Goal: Task Accomplishment & Management: Manage account settings

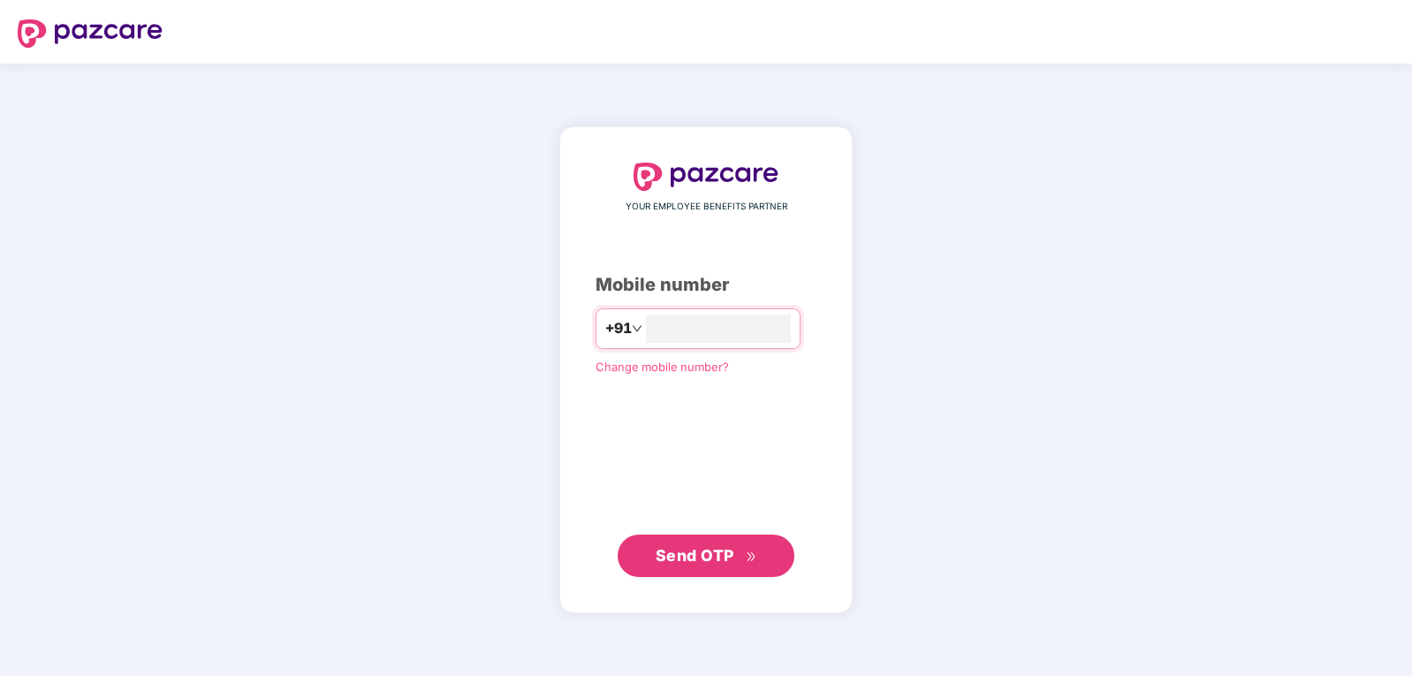
type input "**********"
click at [686, 548] on span "Send OTP" at bounding box center [695, 554] width 79 height 19
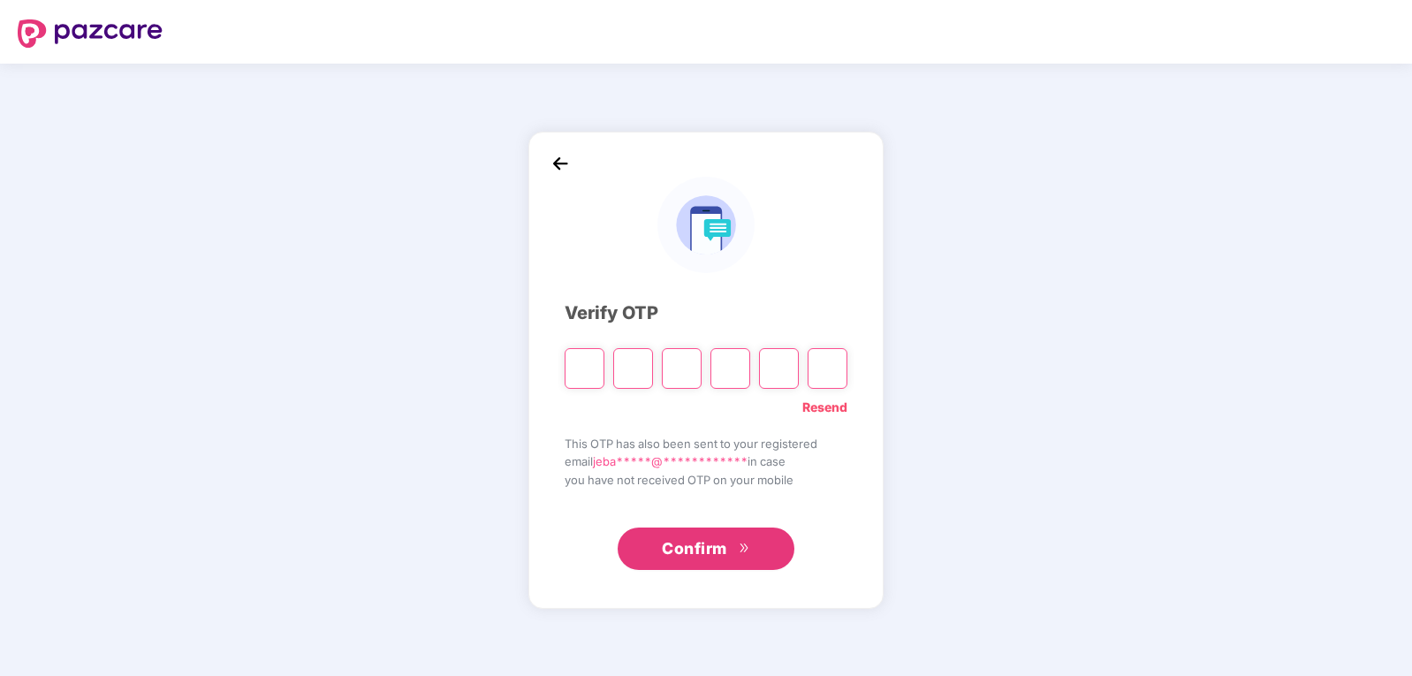
type input "*"
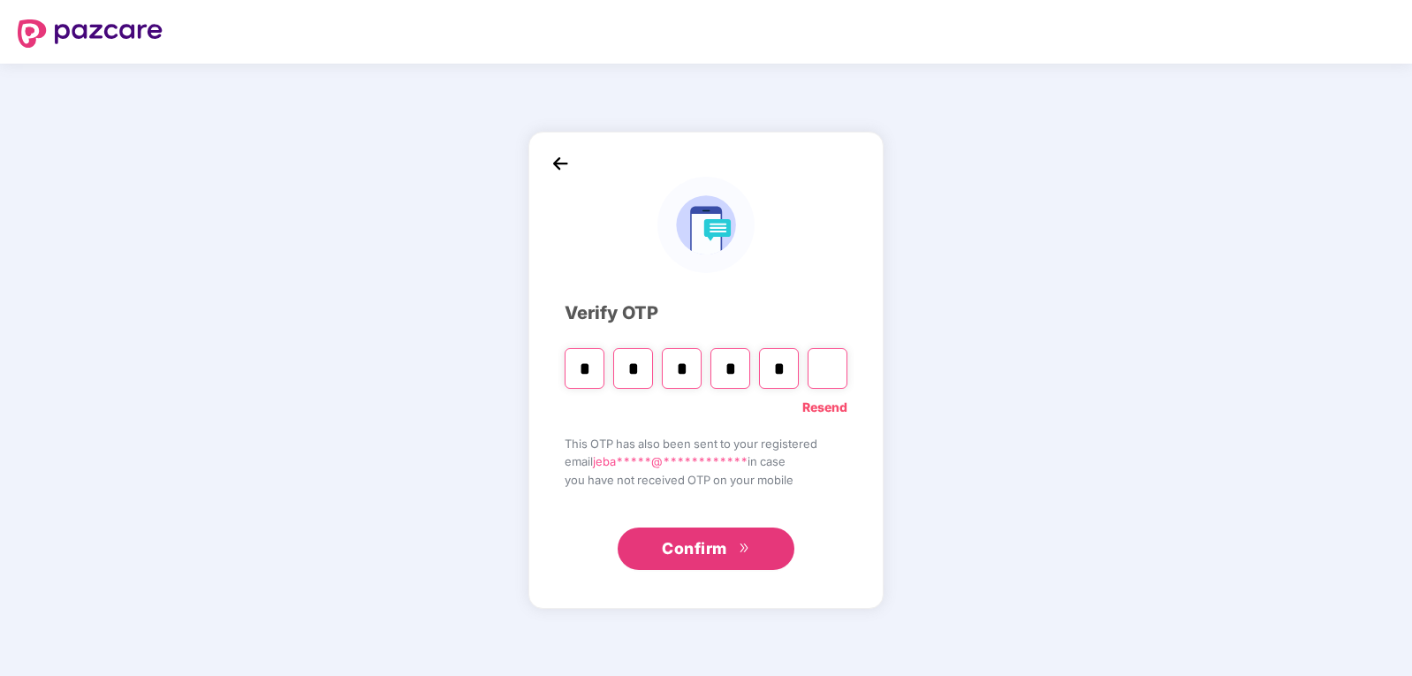
type input "*"
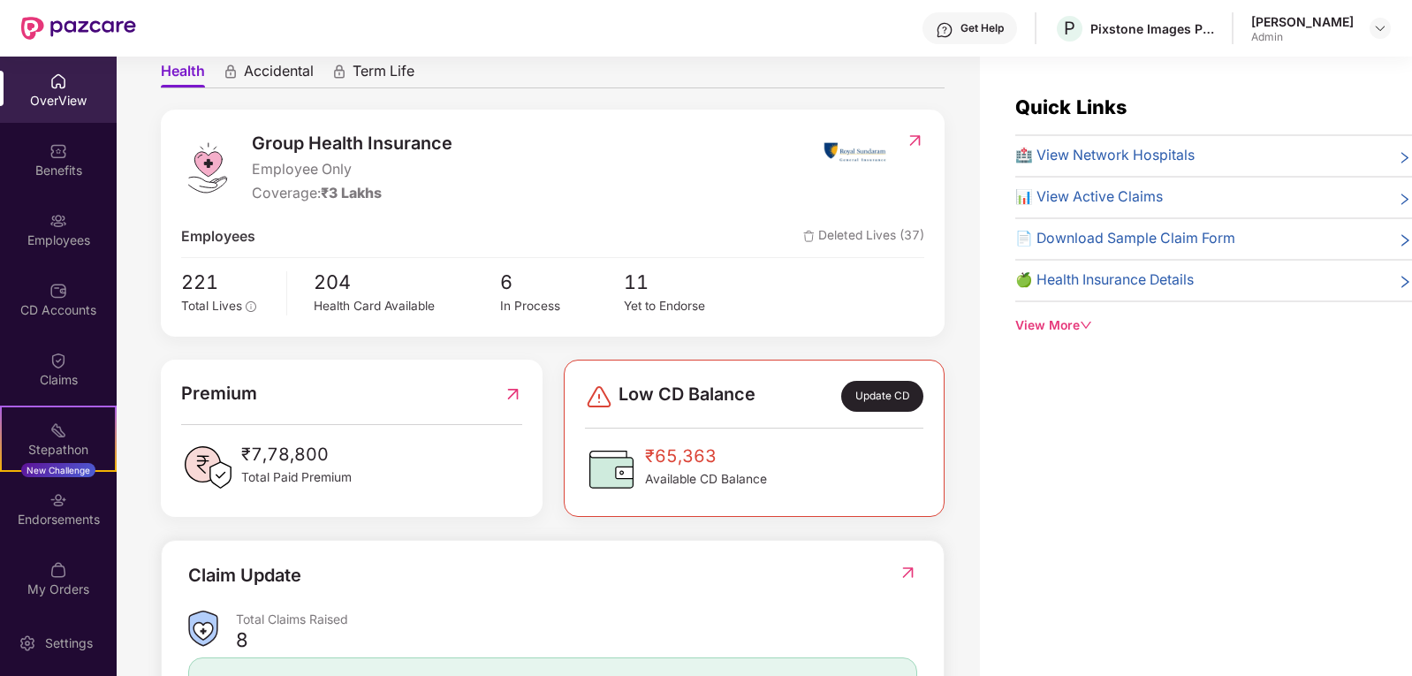
scroll to position [167, 0]
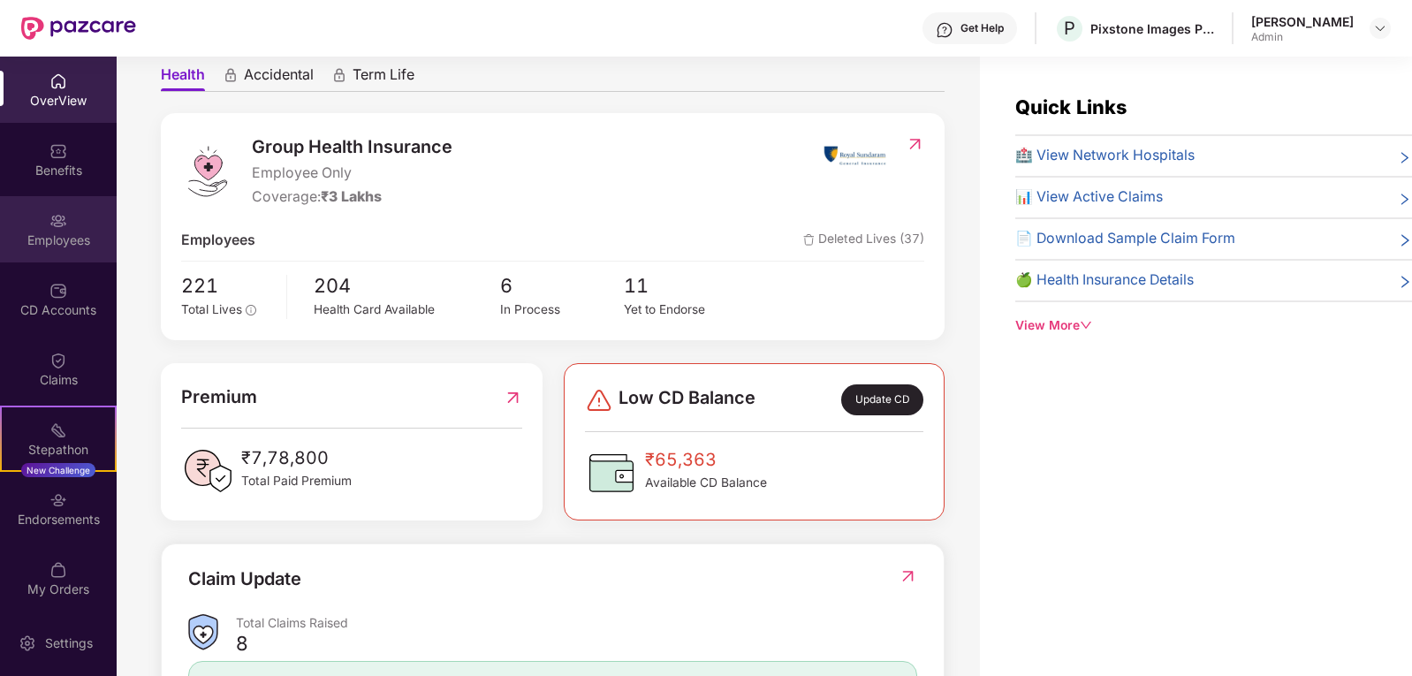
click at [76, 240] on div "Employees" at bounding box center [58, 241] width 117 height 18
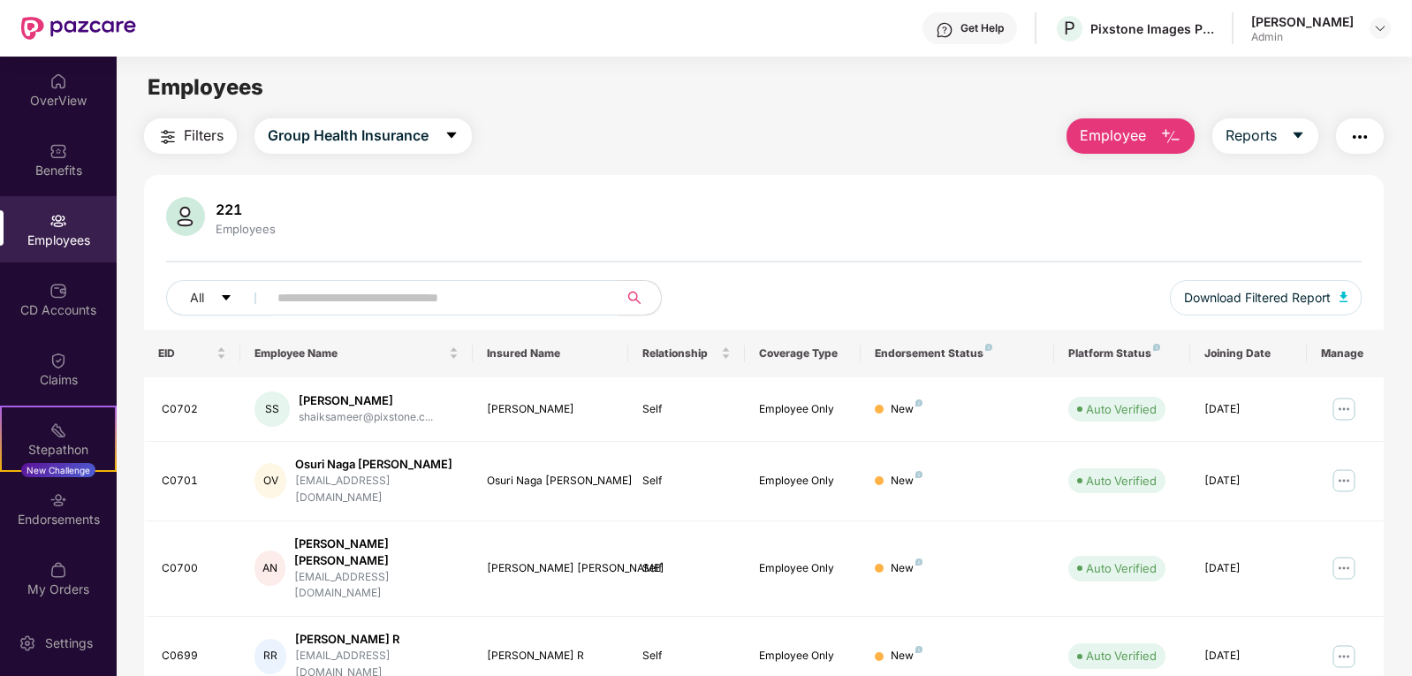
click at [1137, 113] on main "Employees Filters Group Health Insurance Employee Reports 221 Employees All Dow…" at bounding box center [764, 395] width 1295 height 676
click at [1124, 123] on button "Employee" at bounding box center [1131, 135] width 128 height 35
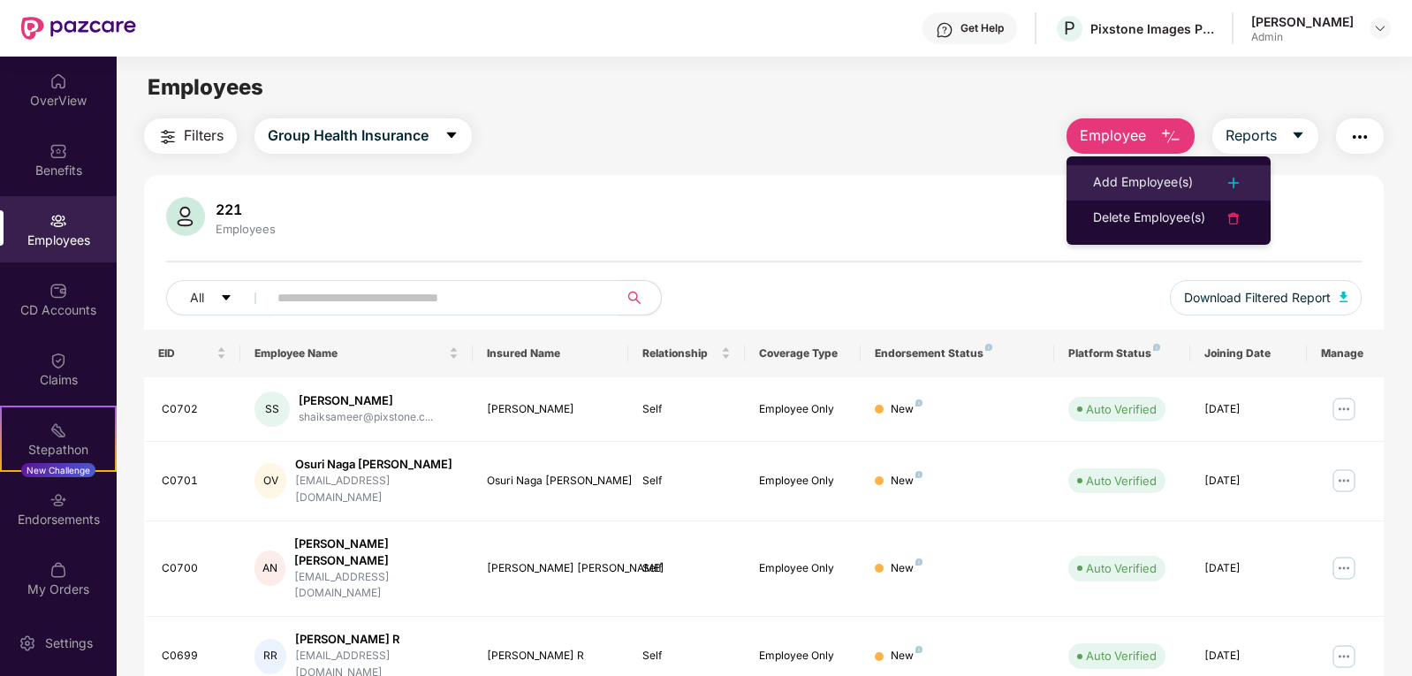
click at [1141, 179] on div "Add Employee(s)" at bounding box center [1143, 182] width 100 height 21
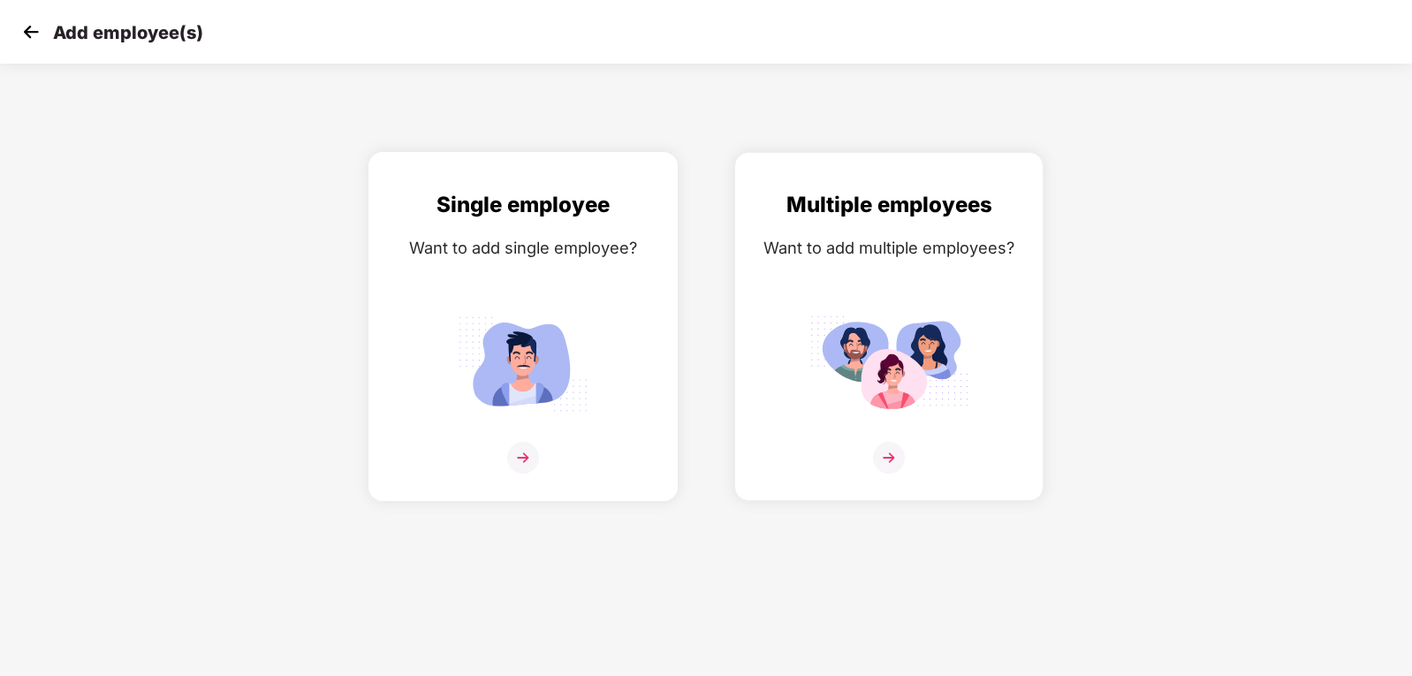
click at [530, 384] on img at bounding box center [523, 363] width 159 height 110
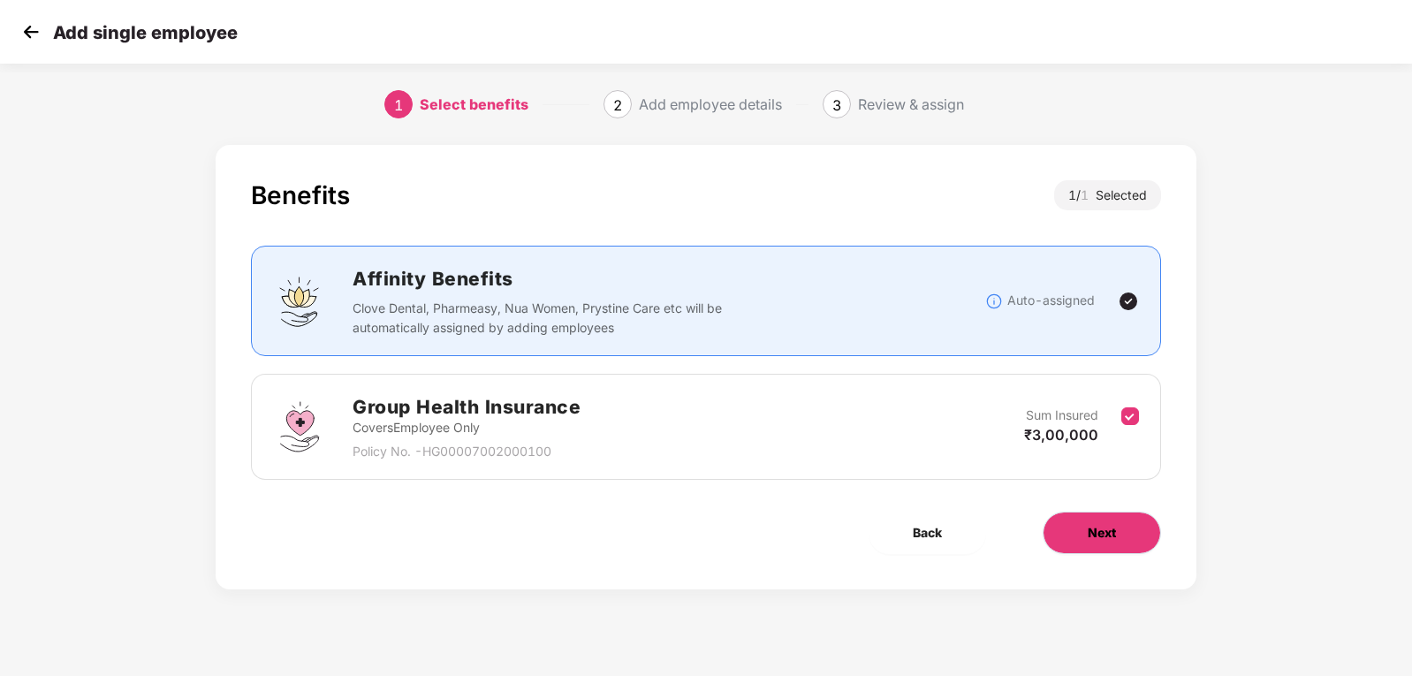
click at [1082, 522] on button "Next" at bounding box center [1102, 533] width 118 height 42
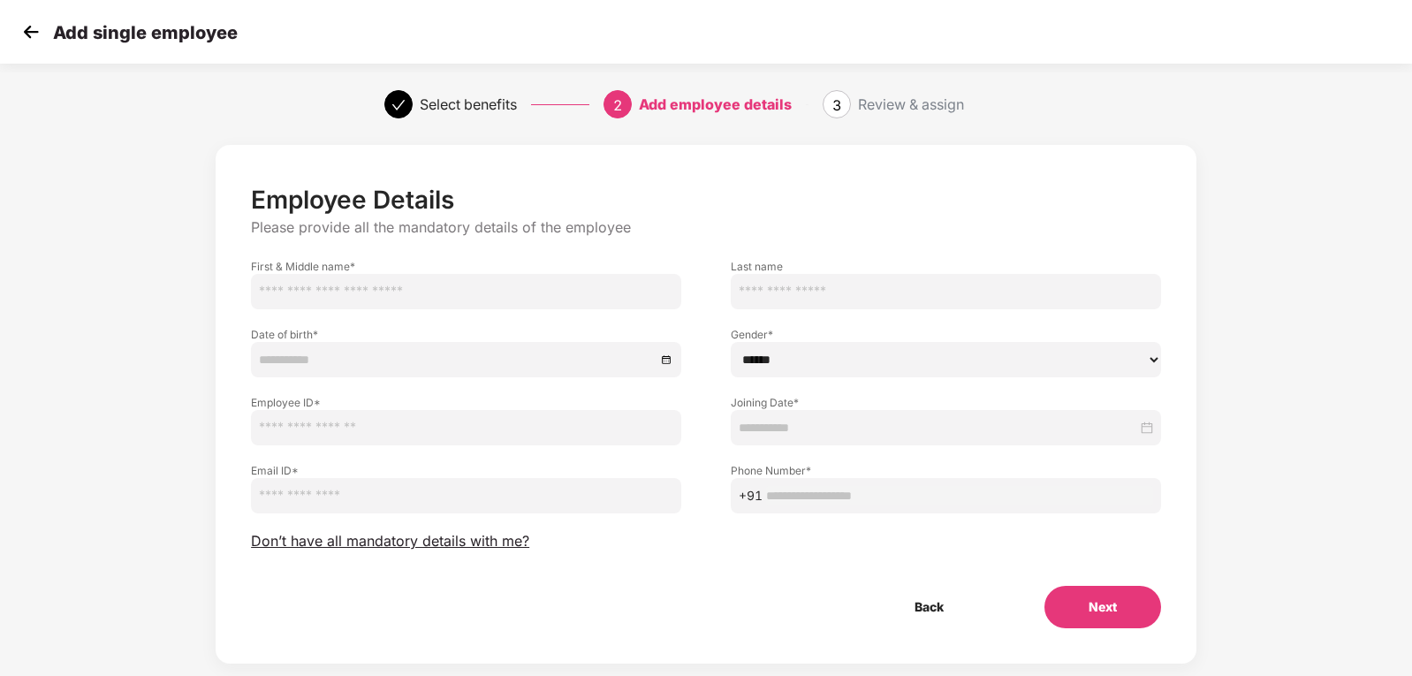
click at [22, 27] on img at bounding box center [31, 32] width 27 height 27
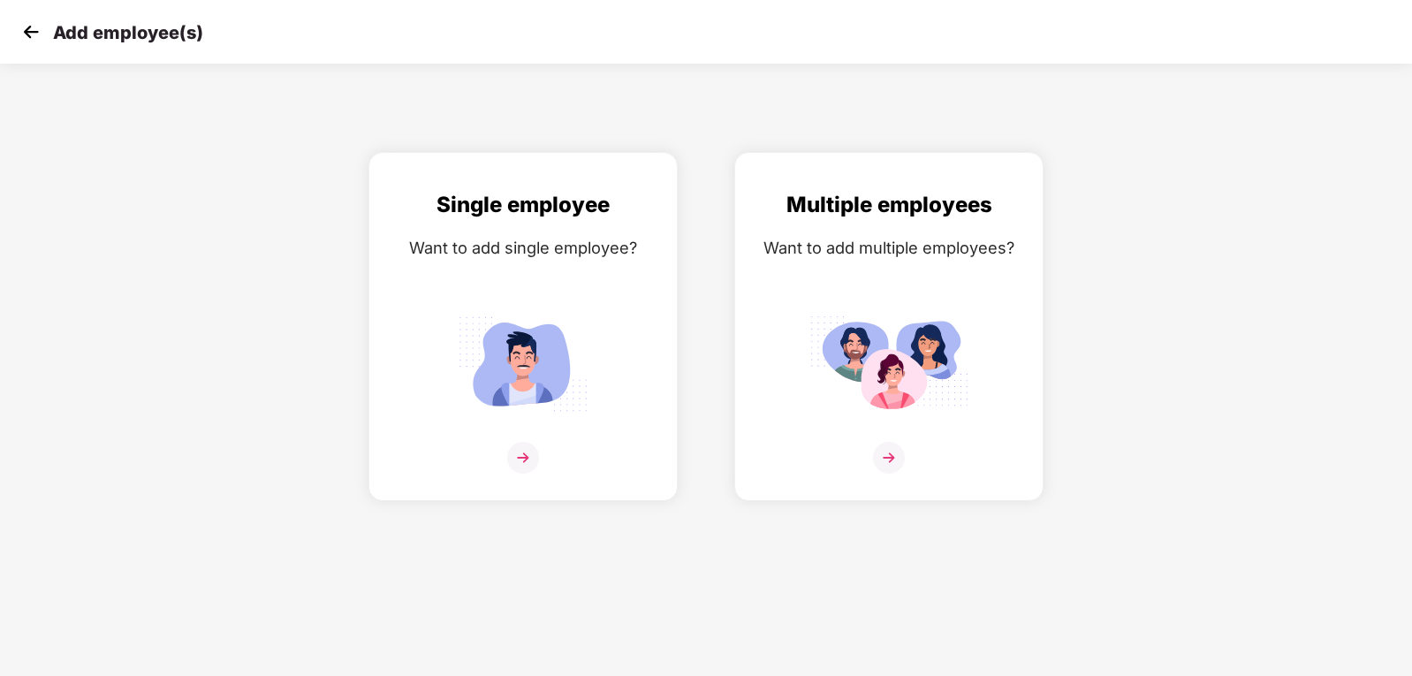
click at [22, 27] on img at bounding box center [31, 32] width 27 height 27
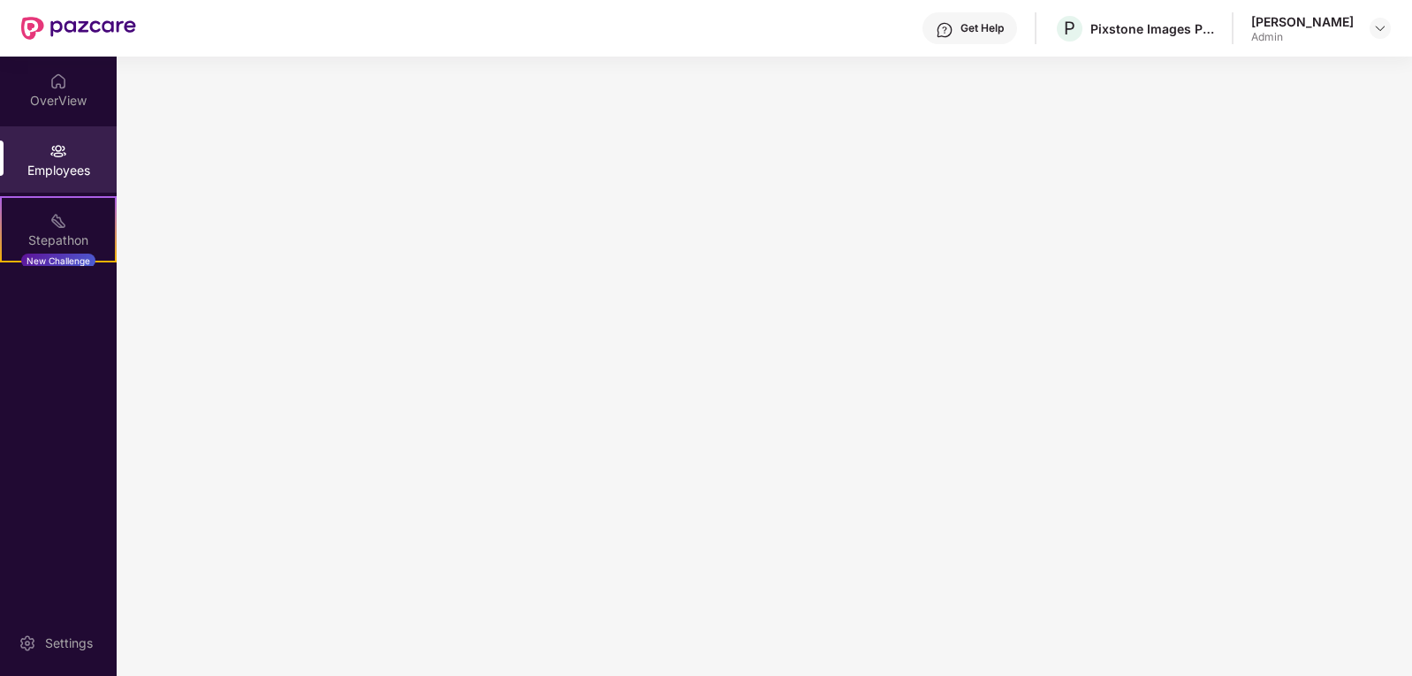
click at [51, 170] on div "Employees" at bounding box center [58, 171] width 117 height 18
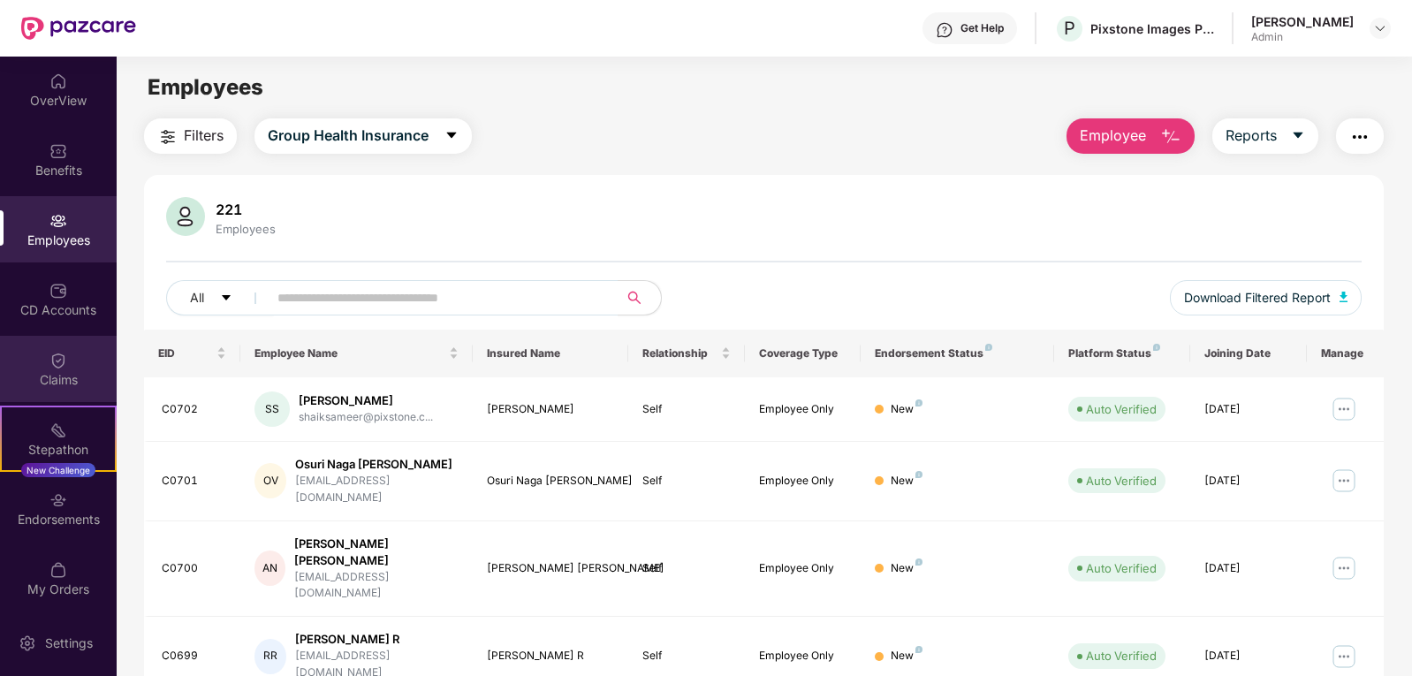
click at [64, 346] on div "Claims" at bounding box center [58, 369] width 117 height 66
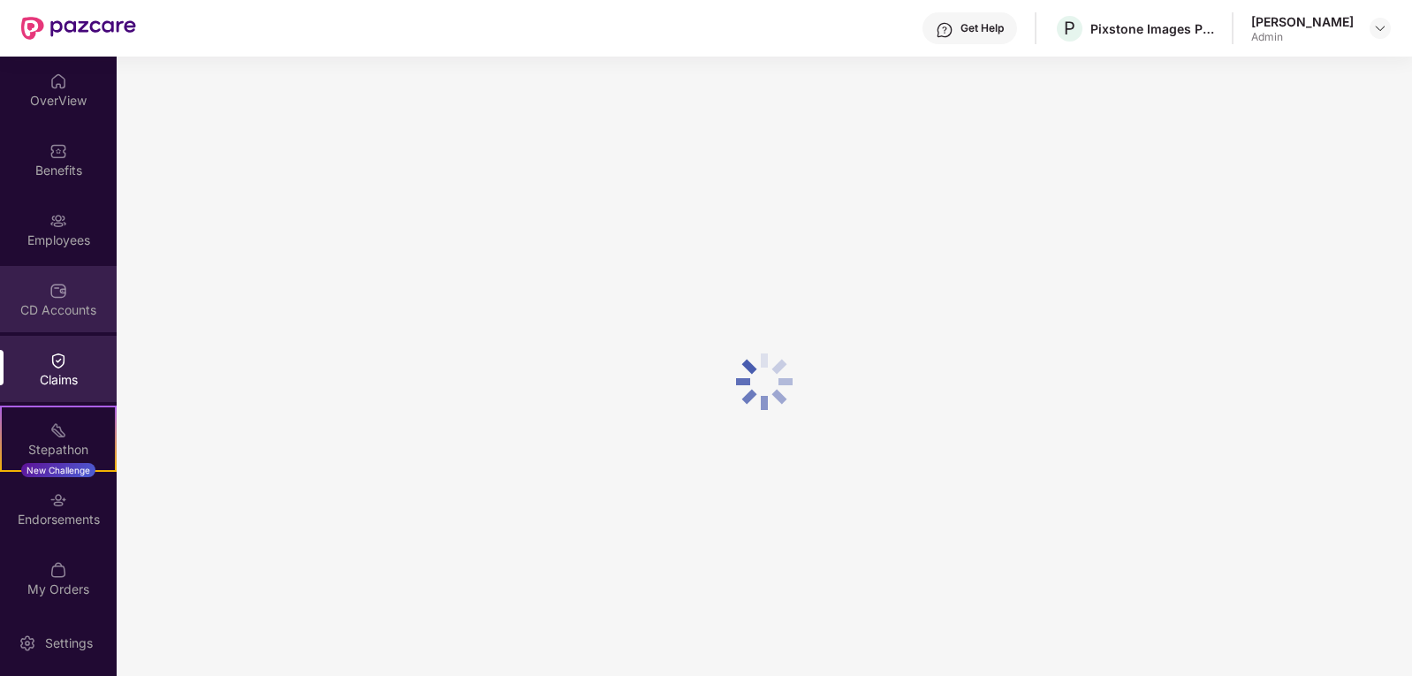
click at [57, 314] on div "CD Accounts" at bounding box center [58, 310] width 117 height 18
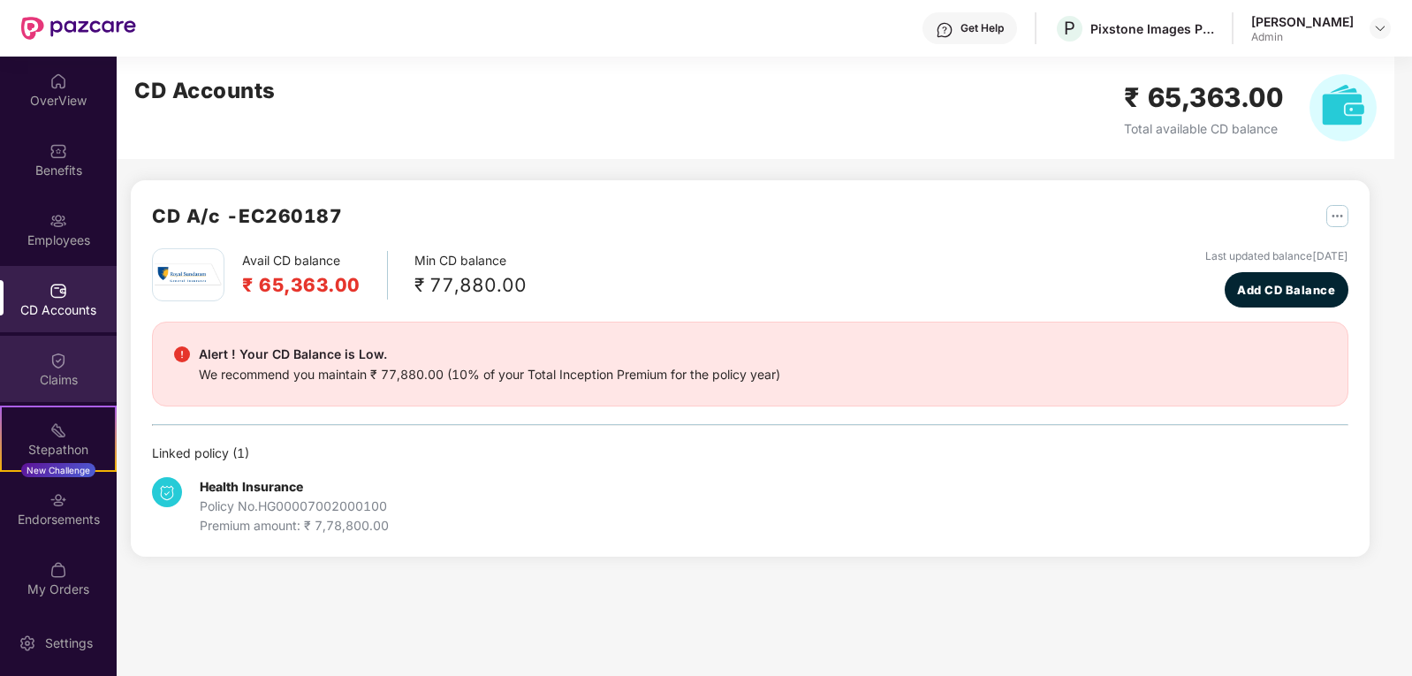
click at [53, 363] on img at bounding box center [58, 361] width 18 height 18
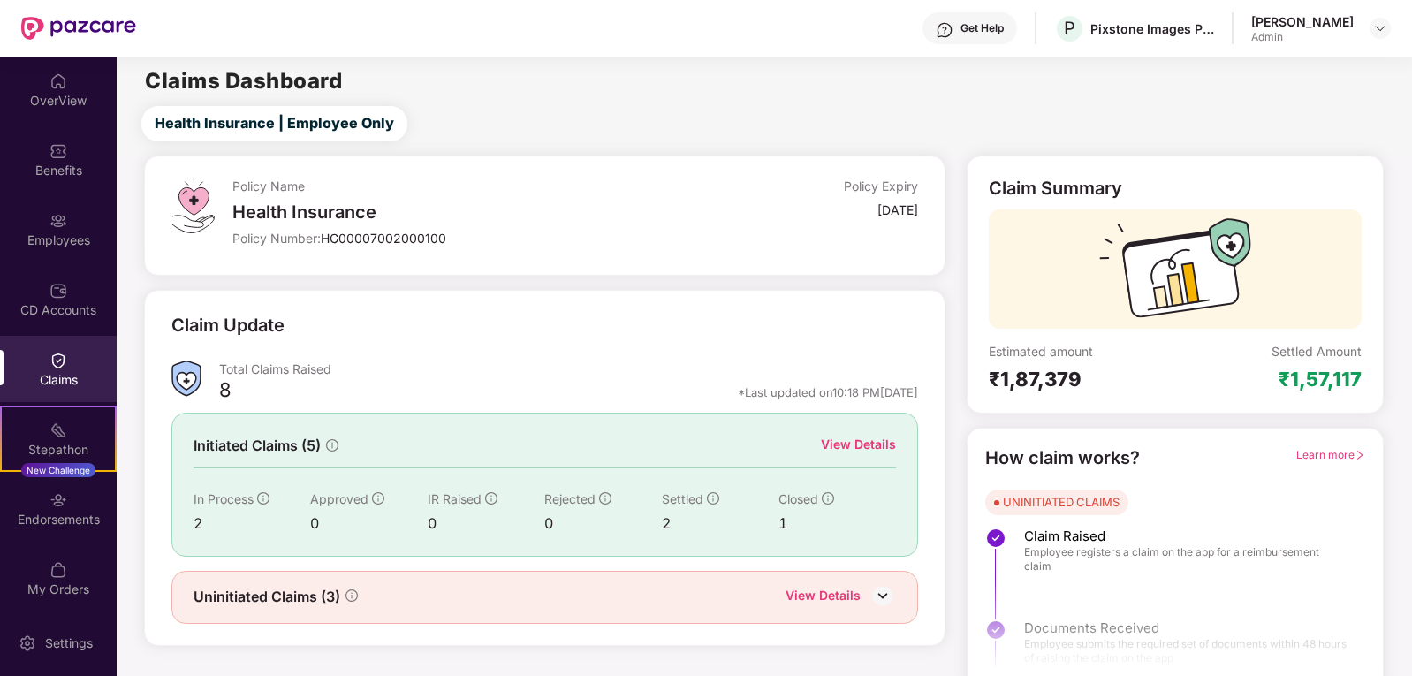
scroll to position [16, 0]
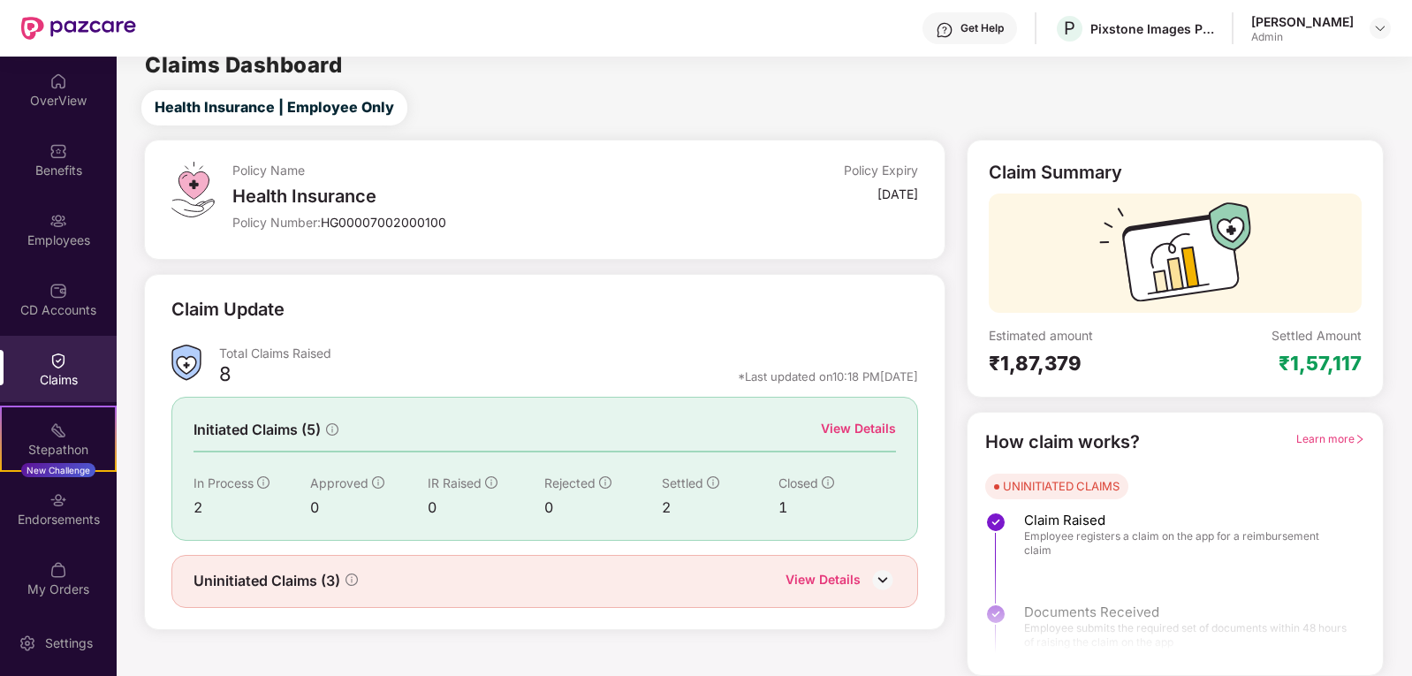
click at [792, 586] on div "View Details" at bounding box center [823, 581] width 75 height 23
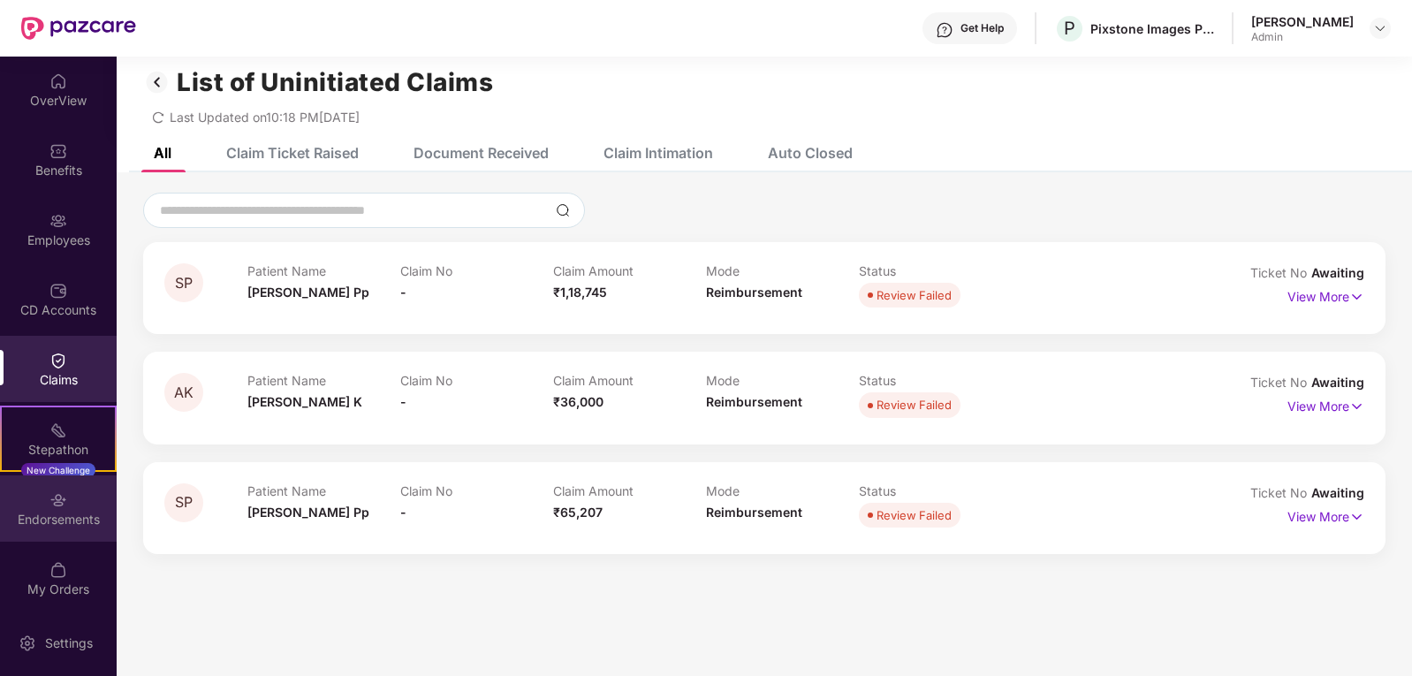
click at [80, 511] on div "Endorsements" at bounding box center [58, 520] width 117 height 18
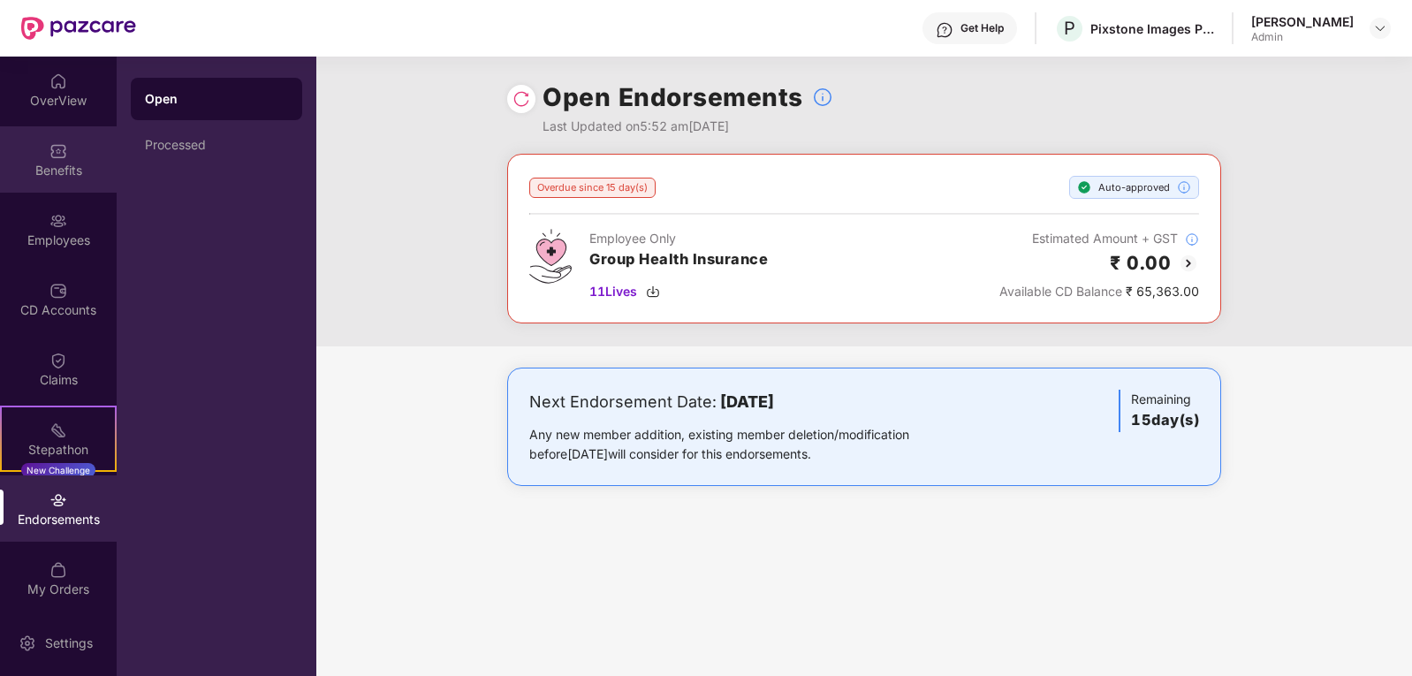
click at [65, 165] on div "Benefits" at bounding box center [58, 171] width 117 height 18
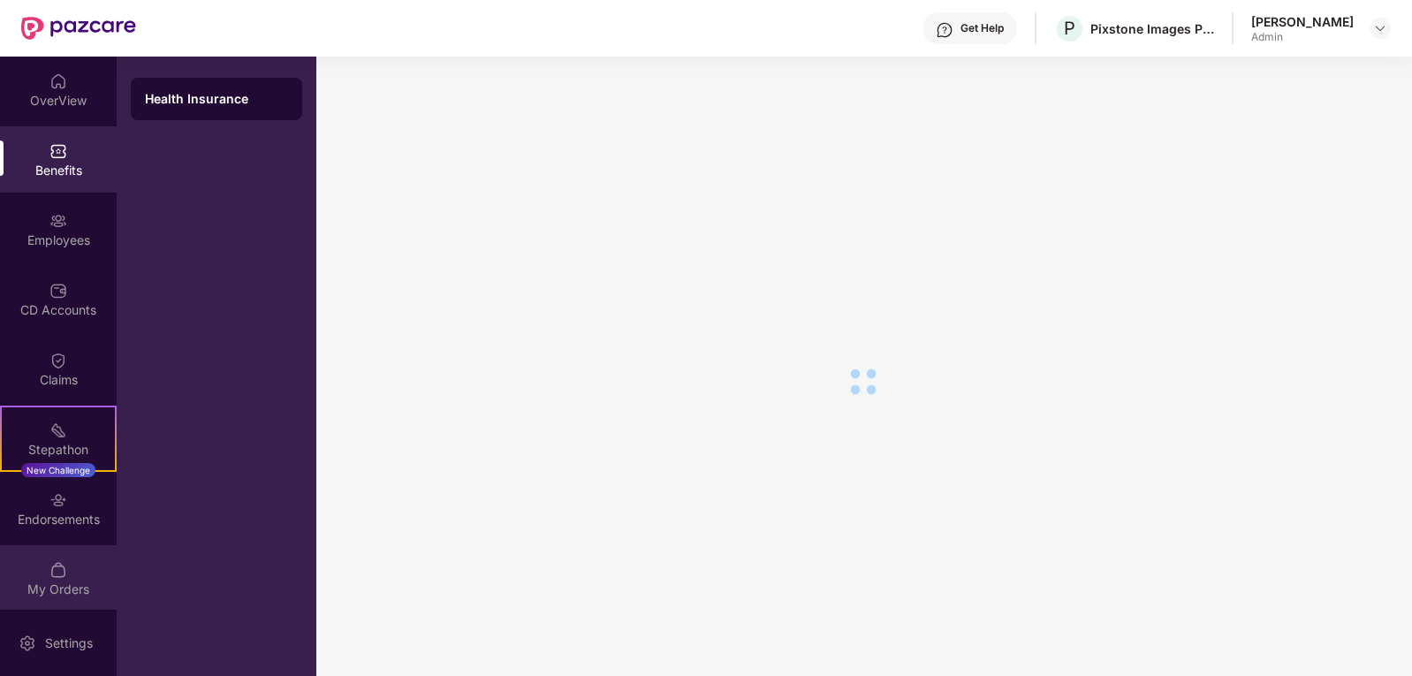
scroll to position [5, 0]
click at [44, 575] on div "My Orders" at bounding box center [58, 584] width 117 height 18
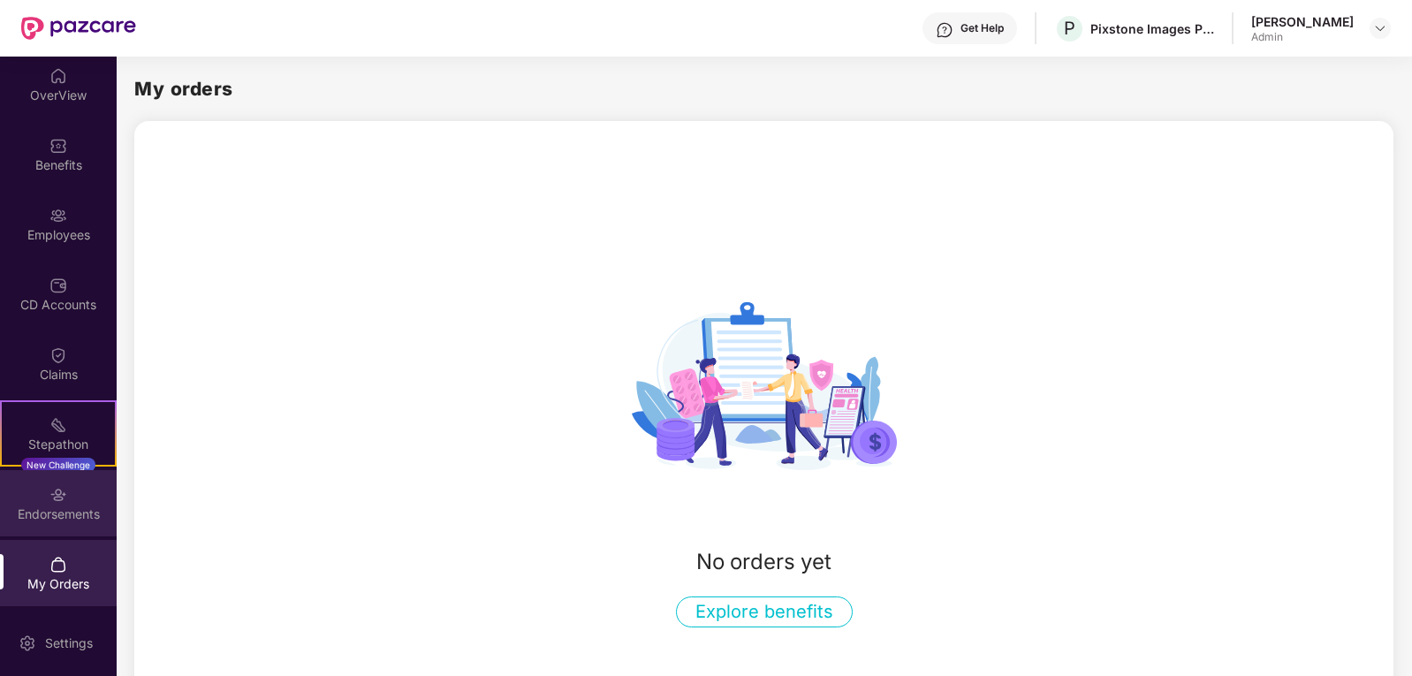
click at [49, 506] on div "Endorsements" at bounding box center [58, 515] width 117 height 18
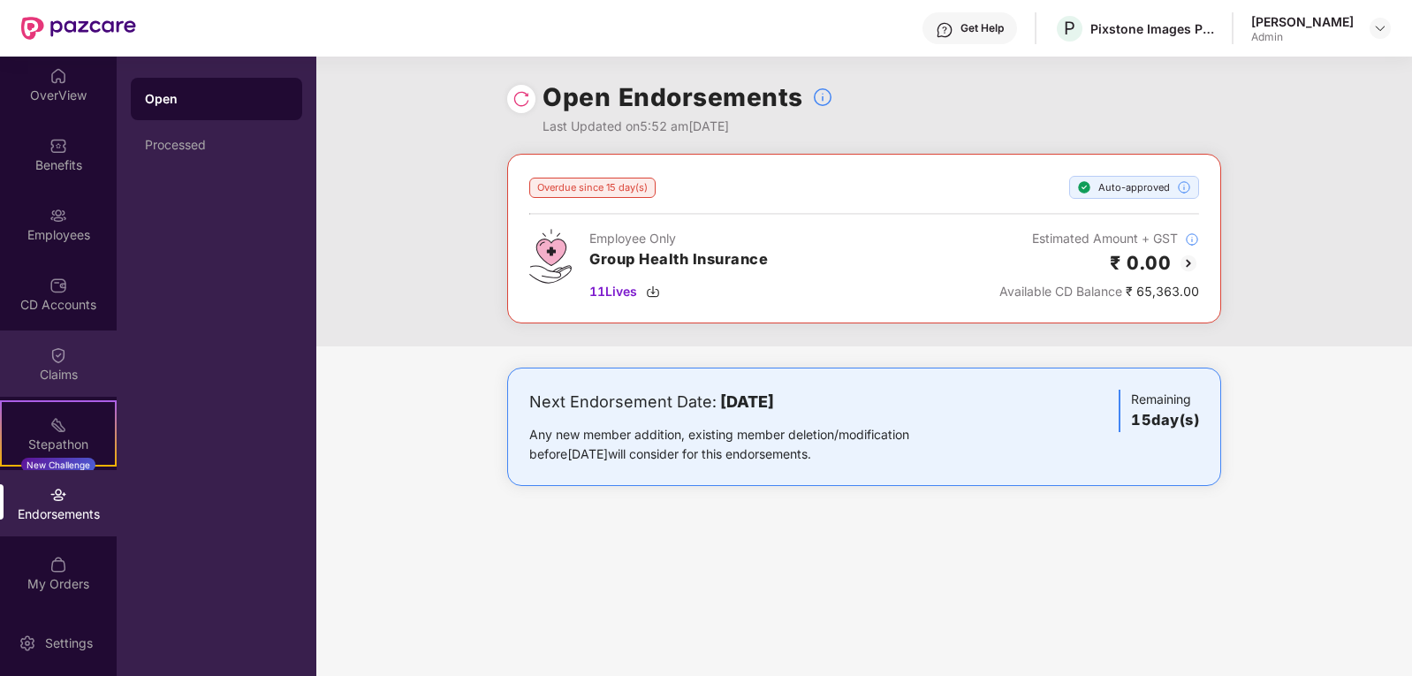
click at [52, 359] on img at bounding box center [58, 355] width 18 height 18
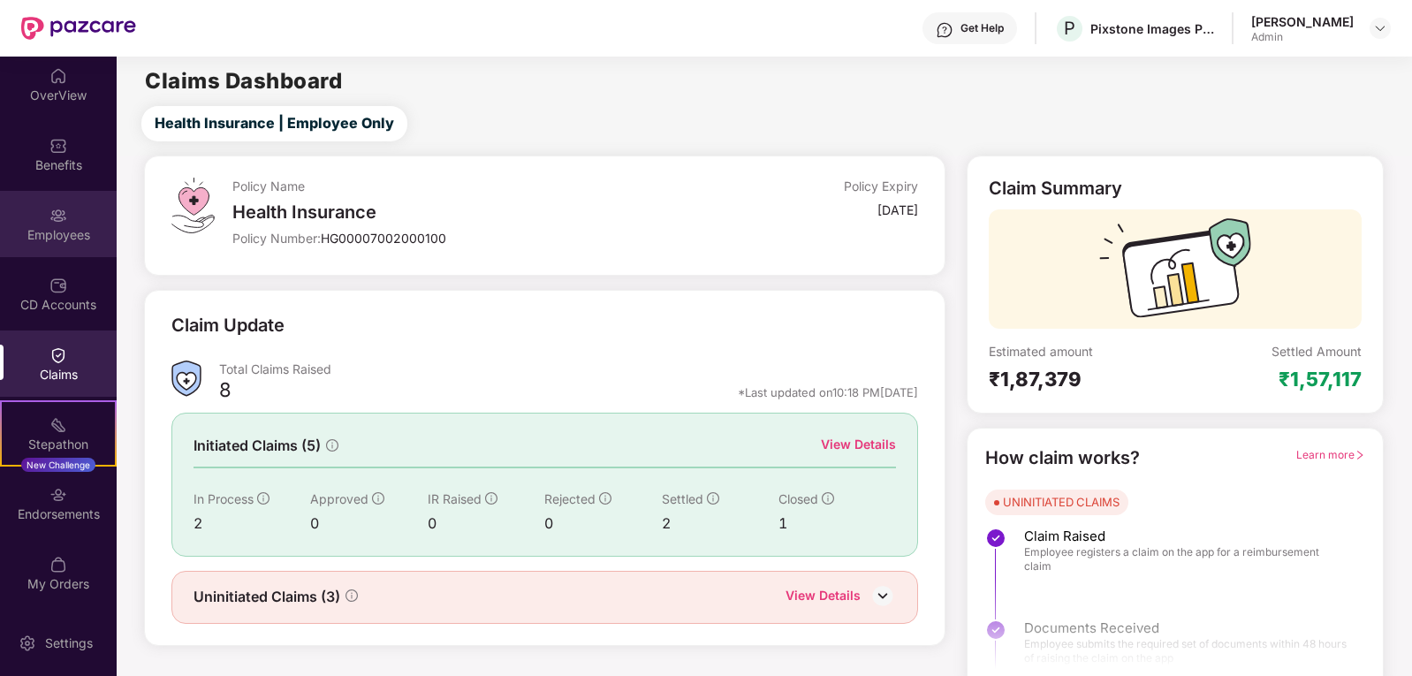
click at [69, 207] on div "Employees" at bounding box center [58, 224] width 117 height 66
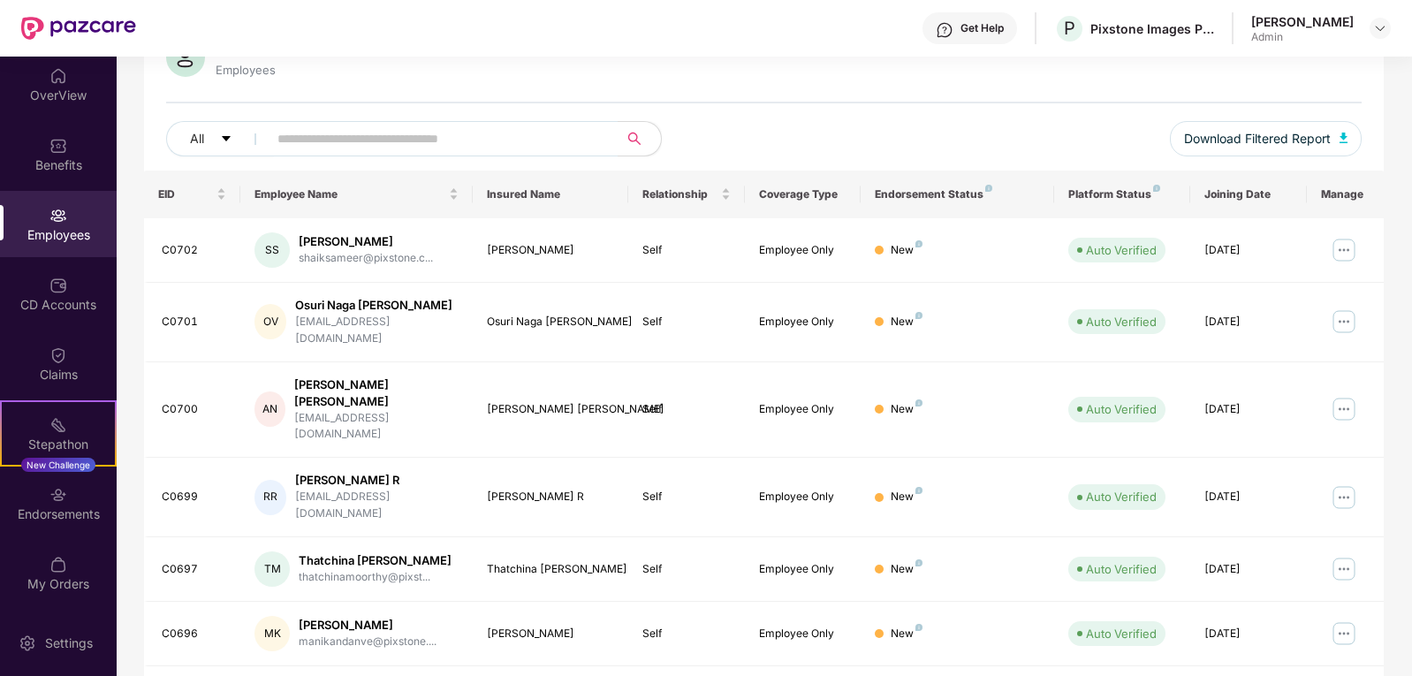
scroll to position [161, 0]
click at [346, 460] on td "RR Ragul R [EMAIL_ADDRESS][DOMAIN_NAME]" at bounding box center [356, 496] width 232 height 80
click at [366, 487] on div "[EMAIL_ADDRESS][DOMAIN_NAME]" at bounding box center [377, 504] width 164 height 34
click at [343, 128] on input "text" at bounding box center [436, 137] width 317 height 27
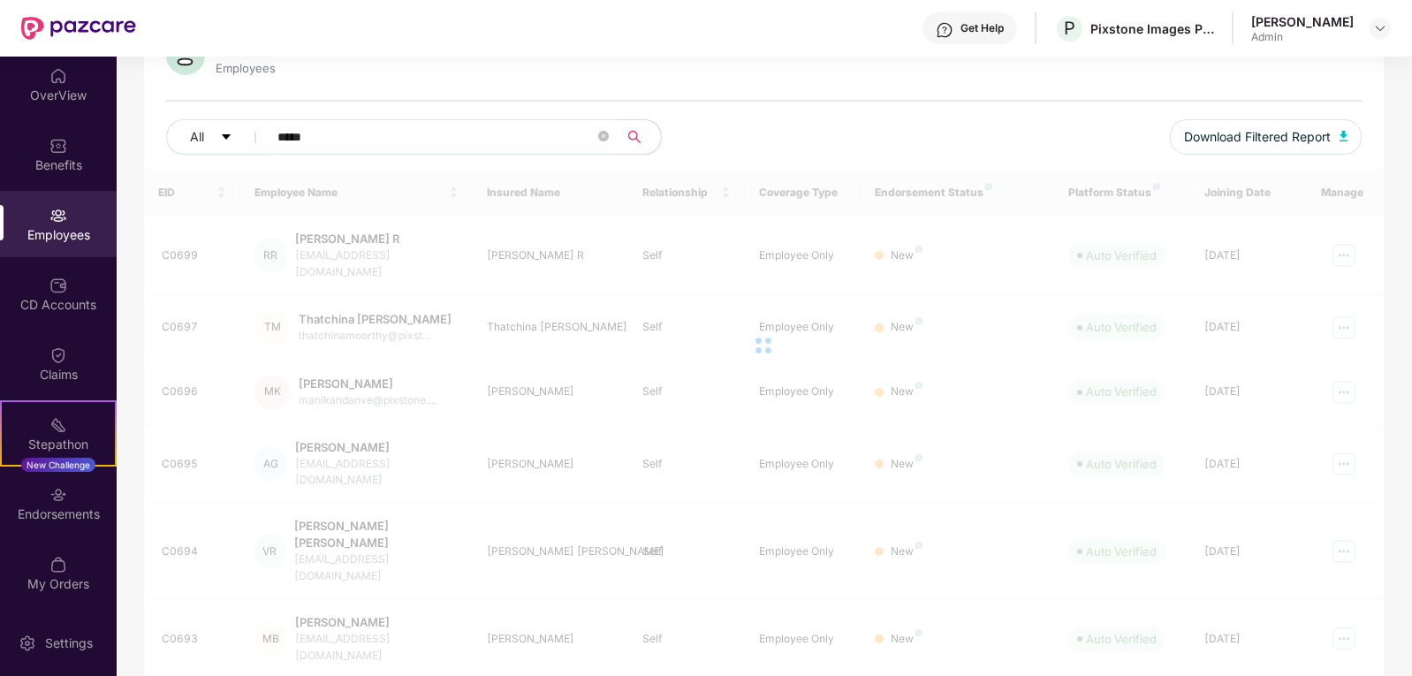
scroll to position [57, 0]
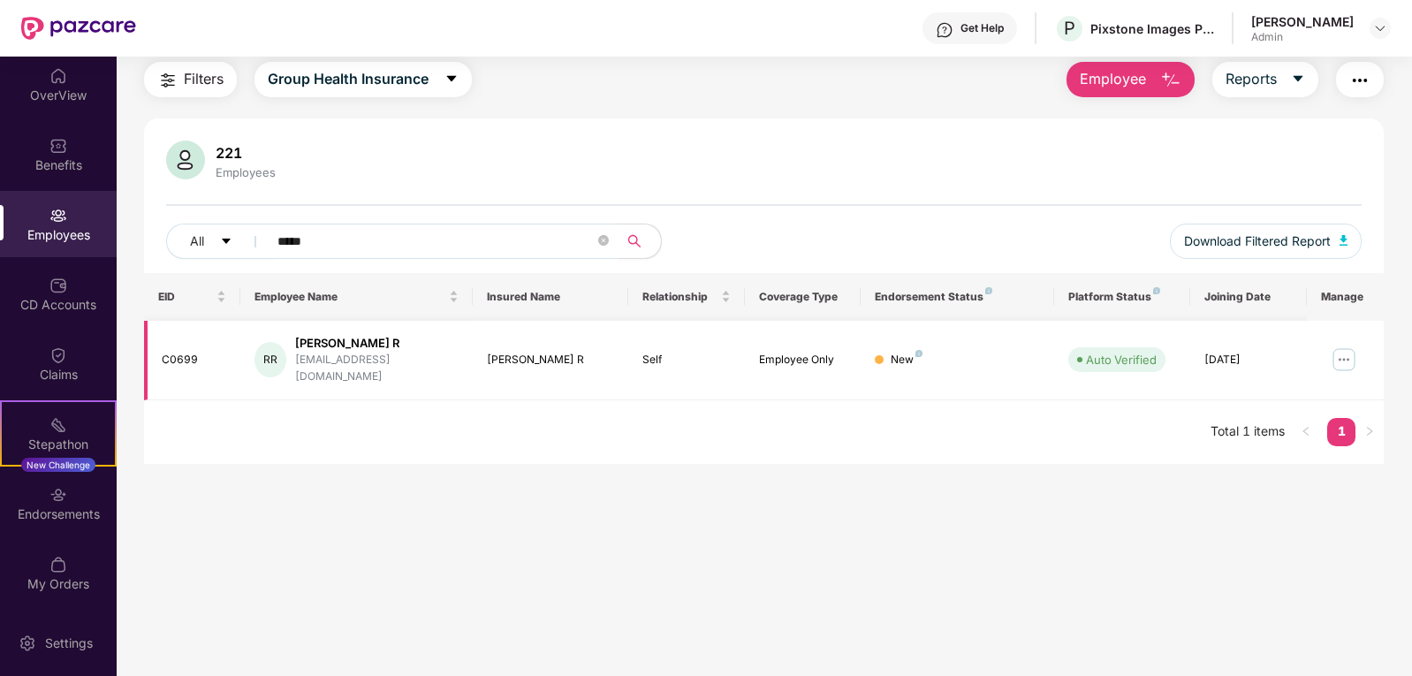
type input "*****"
click at [337, 347] on div "[PERSON_NAME] R" at bounding box center [377, 343] width 164 height 17
click at [263, 357] on div "RR" at bounding box center [271, 359] width 32 height 35
click at [156, 350] on td "C0699" at bounding box center [192, 361] width 97 height 80
click at [1253, 354] on div "[DATE]" at bounding box center [1249, 360] width 88 height 17
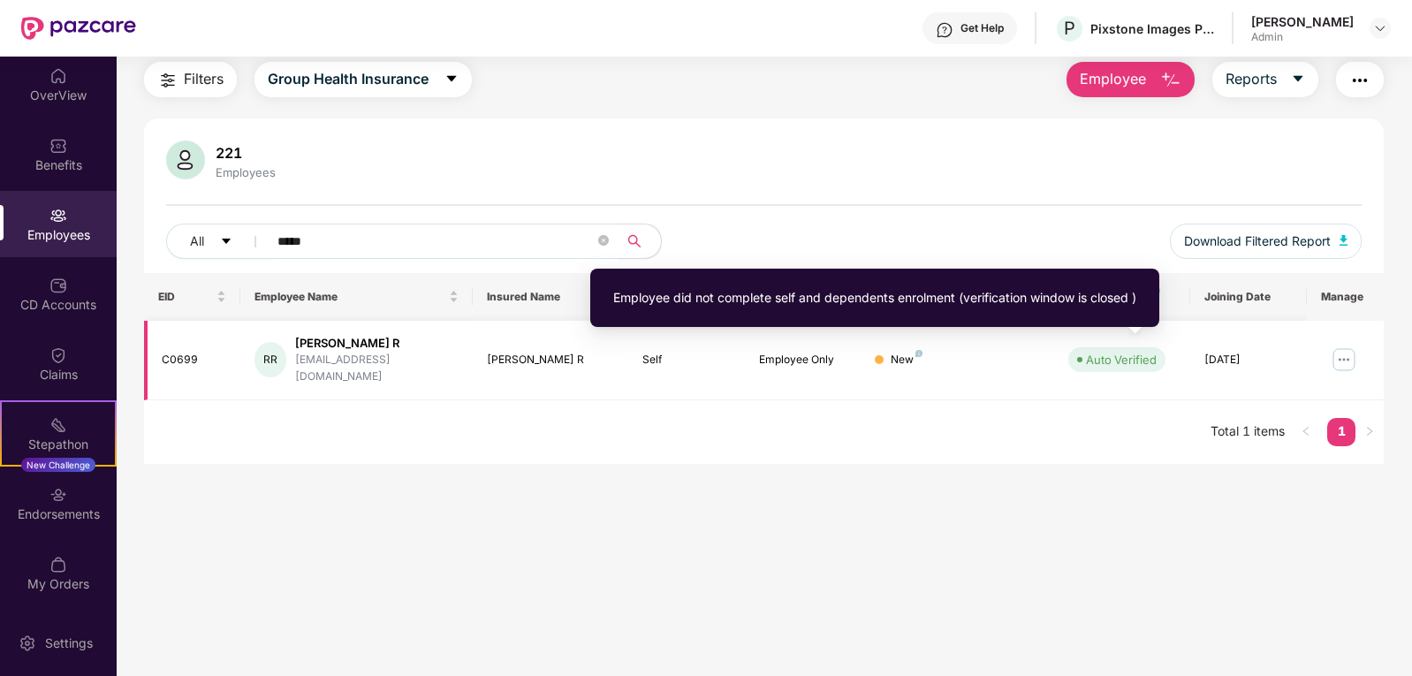
click at [1129, 358] on div "Auto Verified" at bounding box center [1121, 360] width 71 height 18
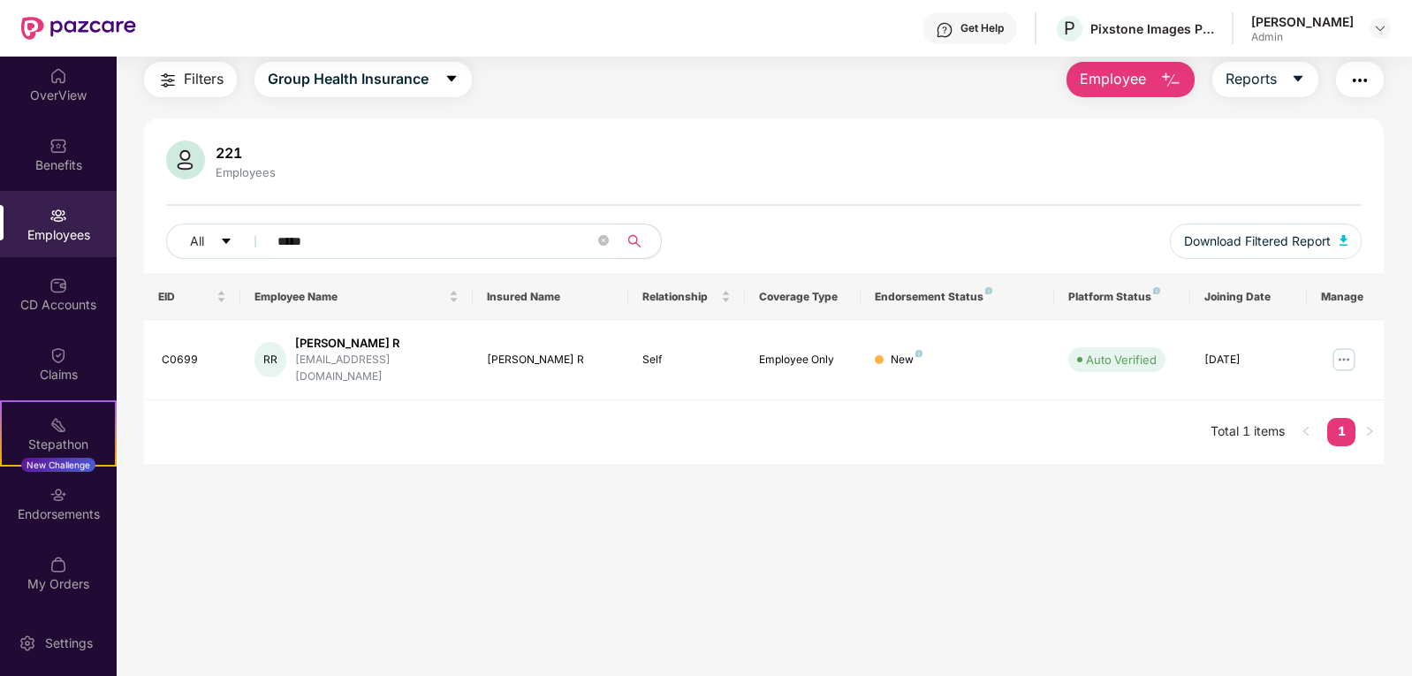
click at [999, 424] on div "EID Employee Name Insured Name Relationship Coverage Type Endorsement Status Pl…" at bounding box center [764, 368] width 1241 height 191
click at [125, 17] on img at bounding box center [78, 28] width 115 height 23
